Goal: Transaction & Acquisition: Purchase product/service

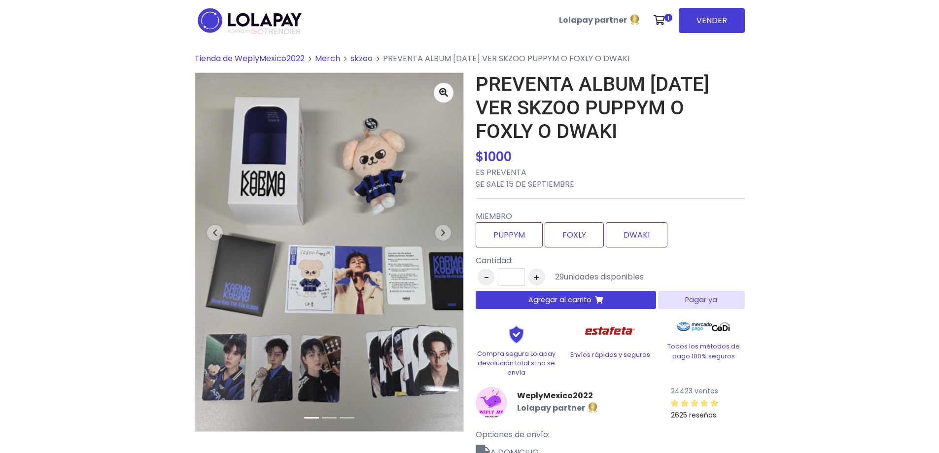
click at [366, 56] on link "skzoo" at bounding box center [361, 58] width 22 height 11
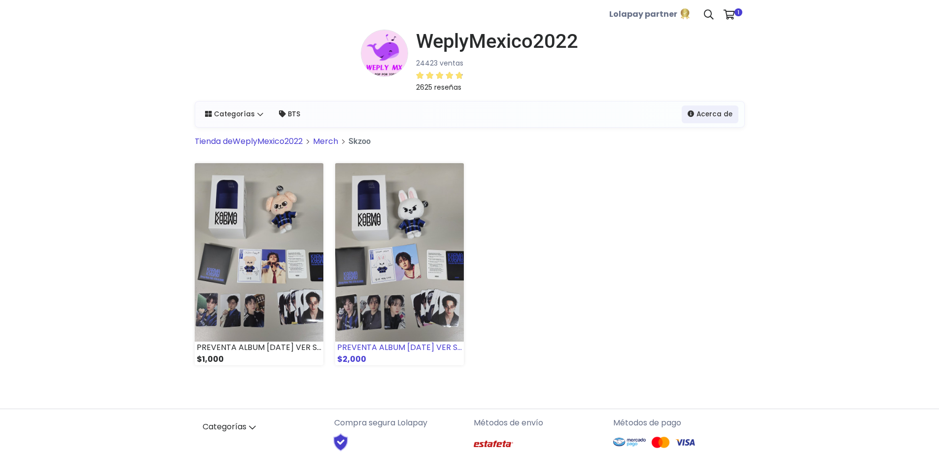
click at [395, 285] on img at bounding box center [399, 252] width 129 height 178
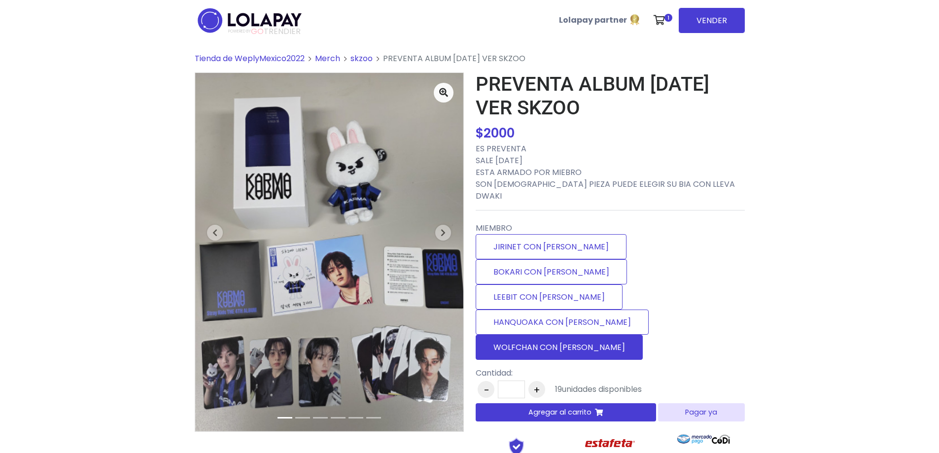
click at [549, 335] on label "WOLFCHAN CON [PERSON_NAME]" at bounding box center [559, 347] width 167 height 25
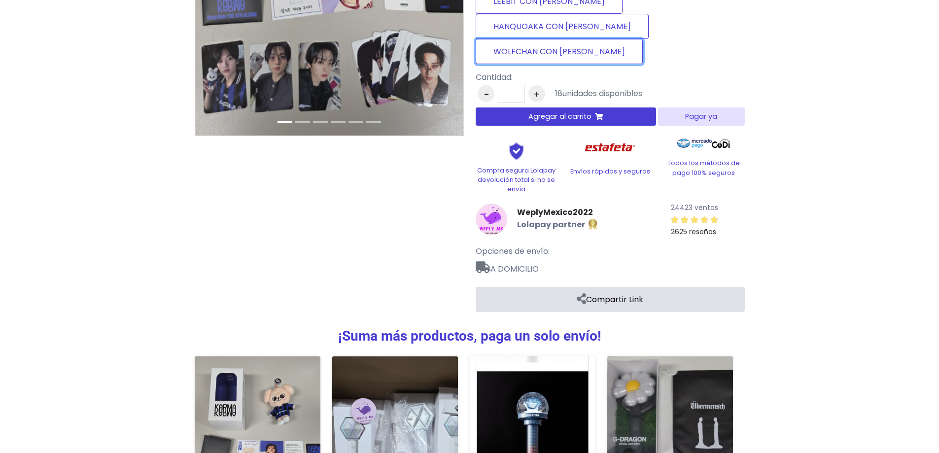
scroll to position [409, 0]
